Goal: Register for event/course

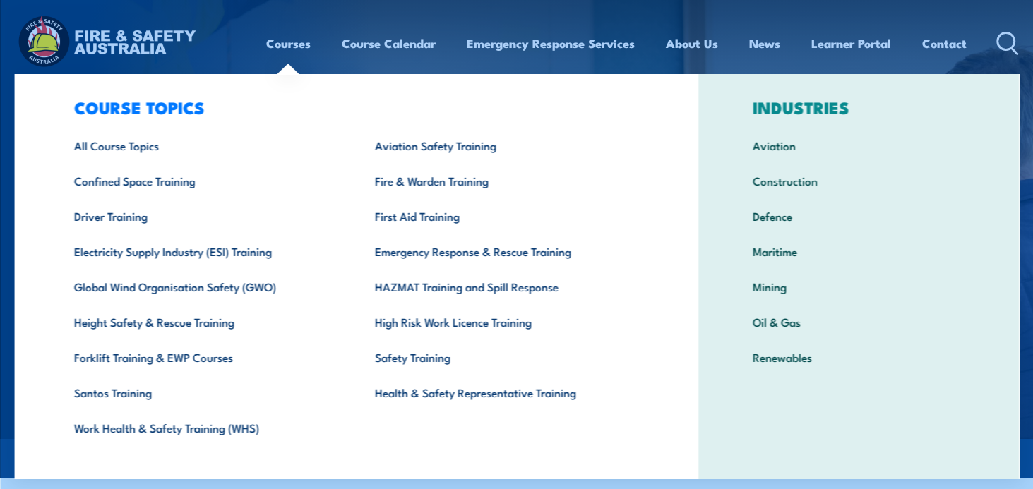
scroll to position [41, 0]
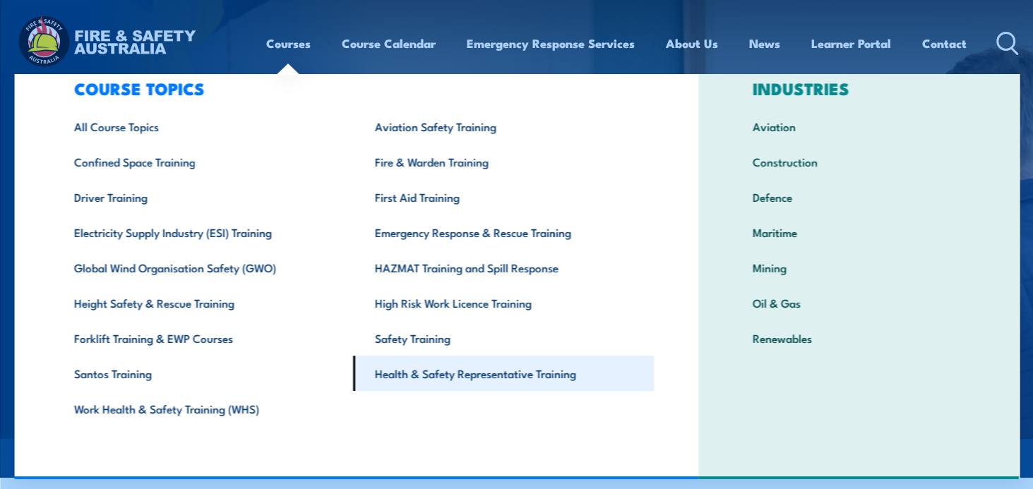
click at [463, 374] on link "Health & Safety Representative Training" at bounding box center [502, 373] width 301 height 35
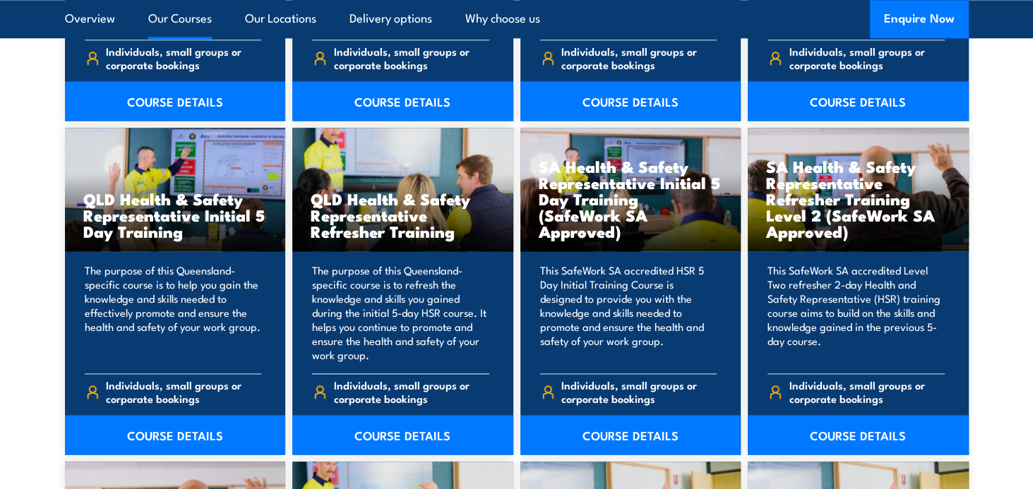
scroll to position [1765, 0]
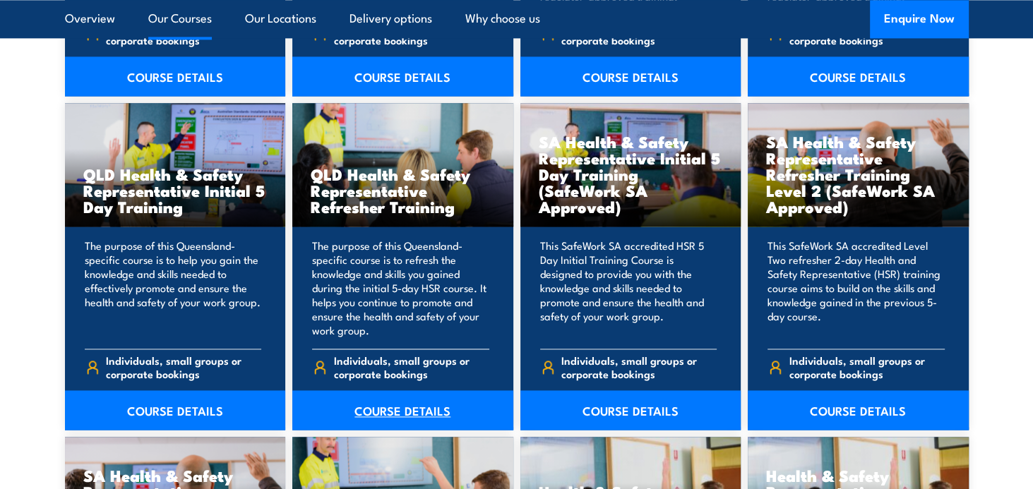
click at [400, 408] on link "COURSE DETAILS" at bounding box center [402, 410] width 221 height 40
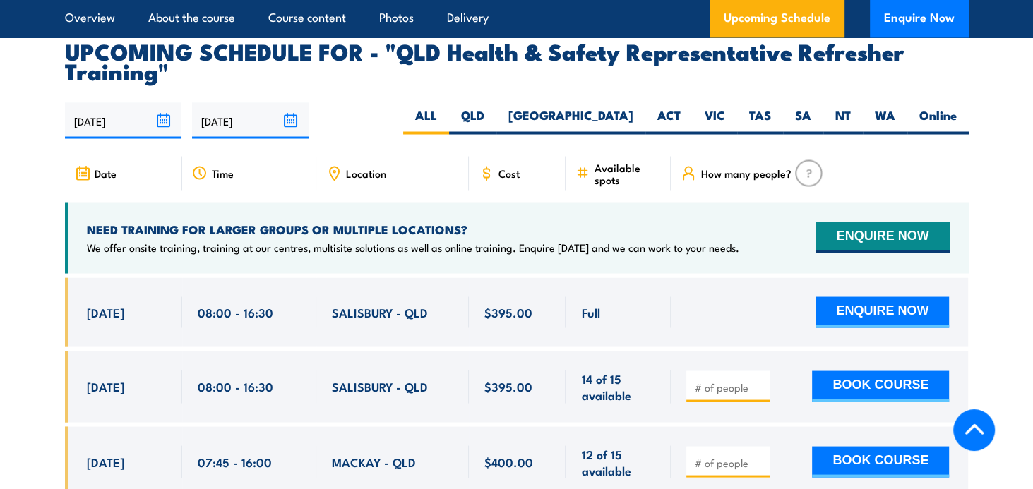
scroll to position [2400, 0]
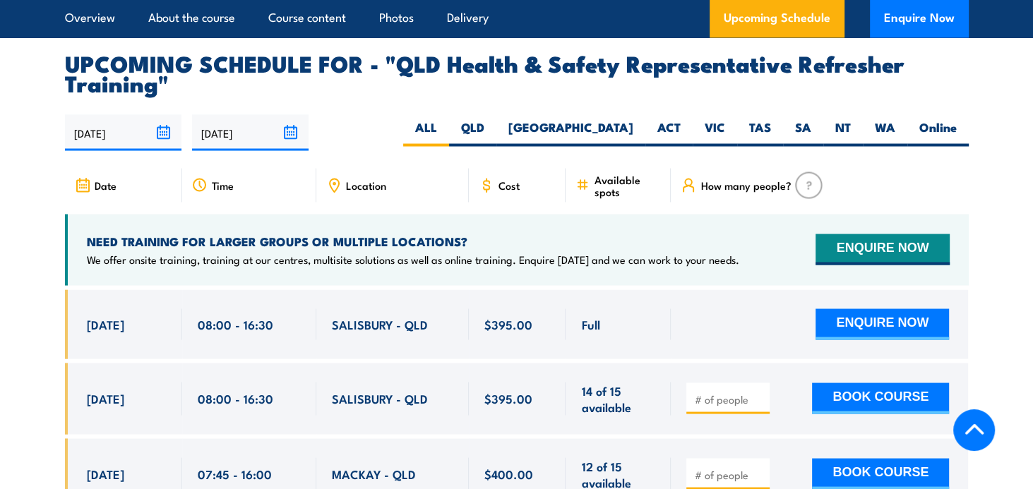
click at [332, 189] on icon at bounding box center [334, 185] width 16 height 16
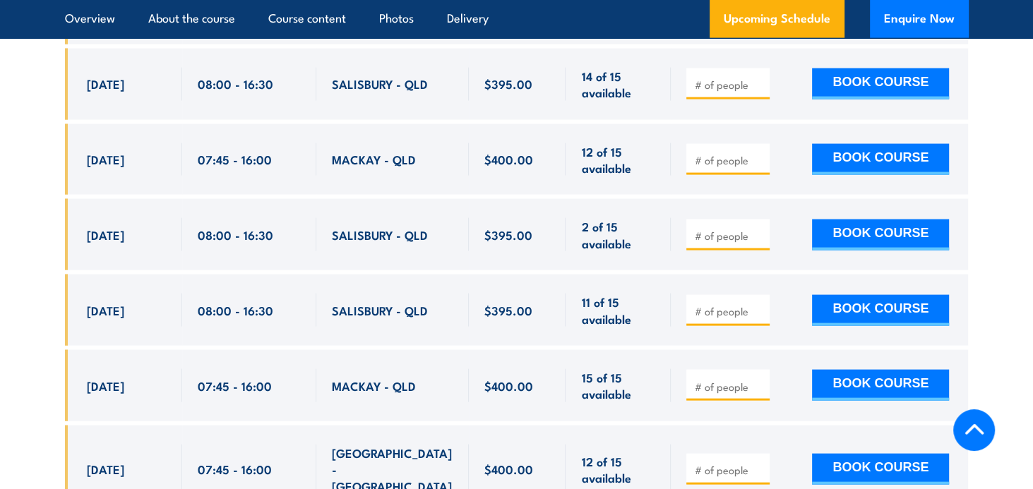
scroll to position [2683, 0]
